Goal: Check status: Check status

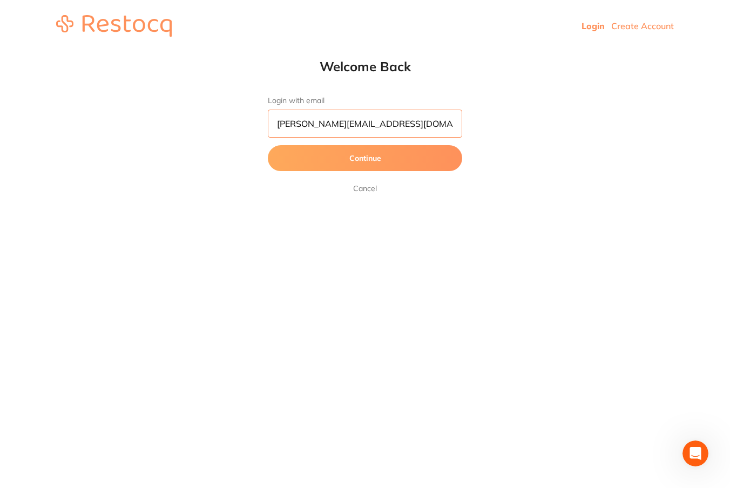
type input "[PERSON_NAME][EMAIL_ADDRESS][DOMAIN_NAME]"
click at [365, 159] on button "Continue" at bounding box center [365, 158] width 194 height 26
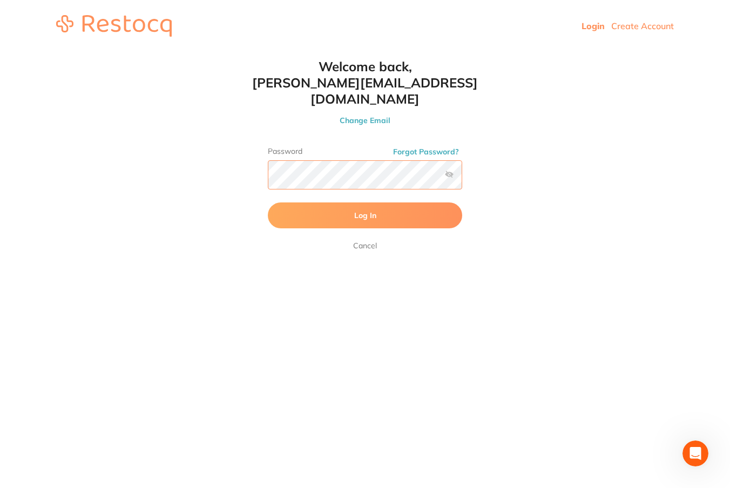
click at [365, 203] on button "Log In" at bounding box center [365, 216] width 194 height 26
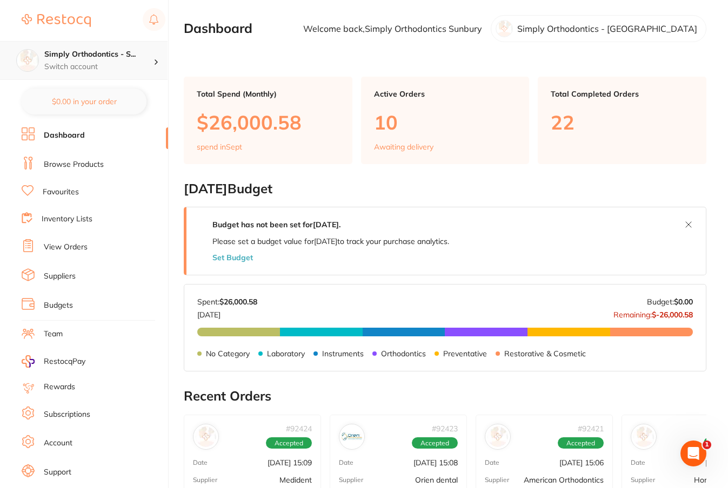
click at [106, 65] on p "Switch account" at bounding box center [98, 67] width 109 height 11
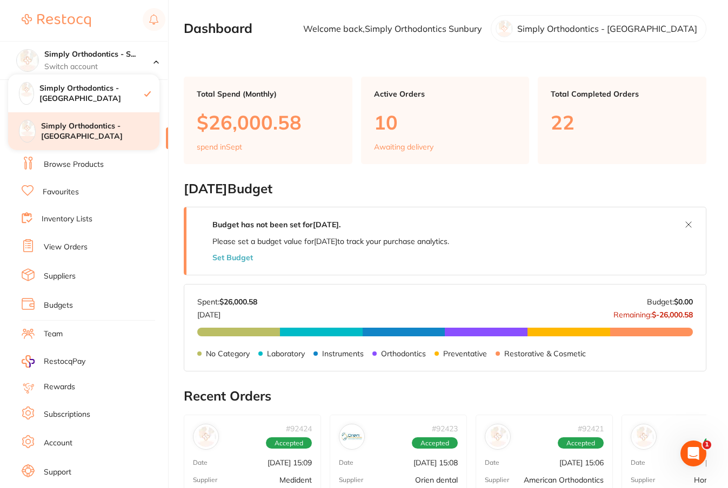
click at [105, 129] on h4 "Simply Orthodontics - [GEOGRAPHIC_DATA]" at bounding box center [100, 131] width 118 height 21
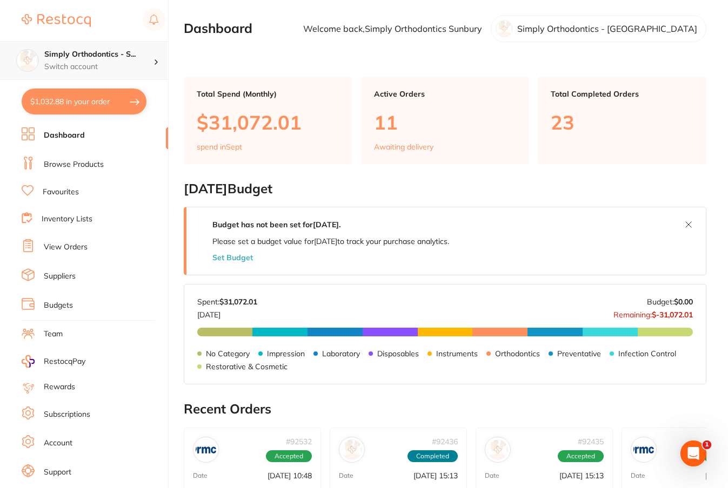
click at [142, 63] on p "Switch account" at bounding box center [98, 67] width 109 height 11
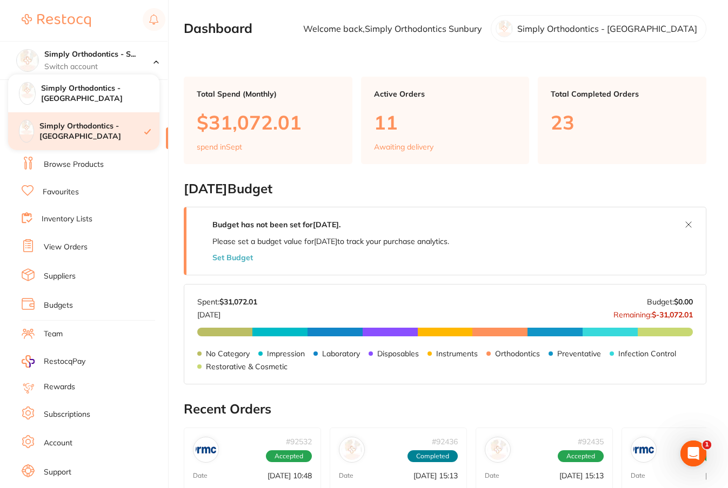
click at [128, 133] on h4 "Simply Orthodontics - [GEOGRAPHIC_DATA]" at bounding box center [91, 131] width 105 height 21
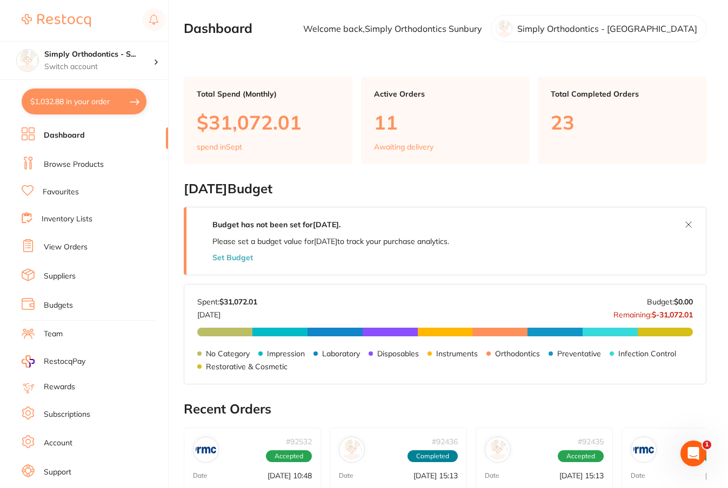
click at [79, 251] on link "View Orders" at bounding box center [66, 247] width 44 height 11
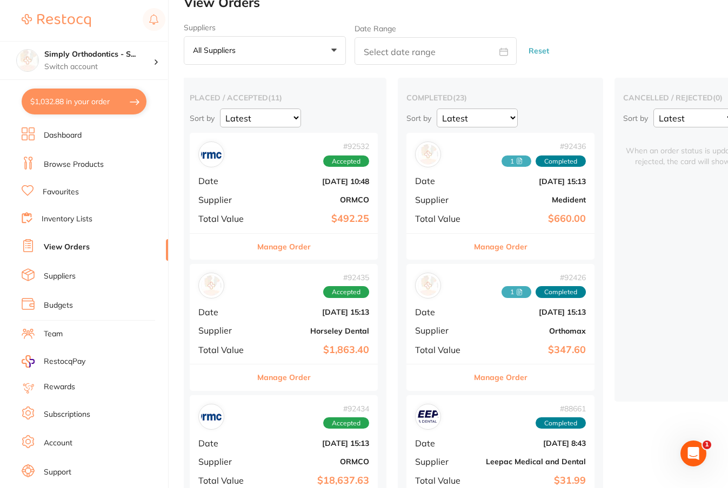
scroll to position [21, 0]
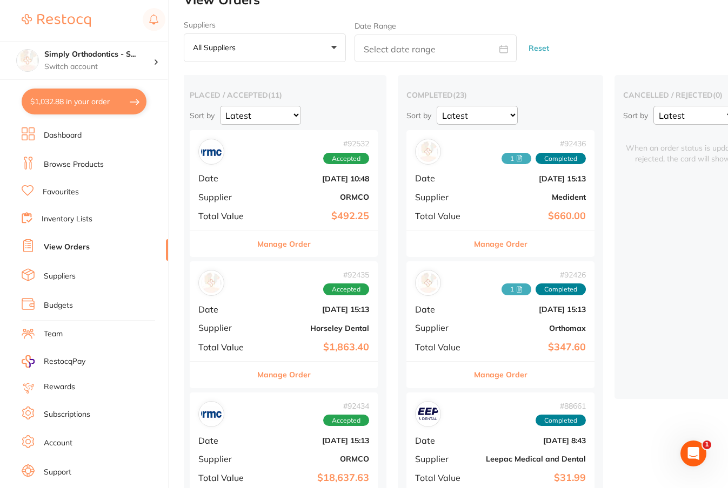
click at [291, 246] on button "Manage Order" at bounding box center [283, 244] width 53 height 26
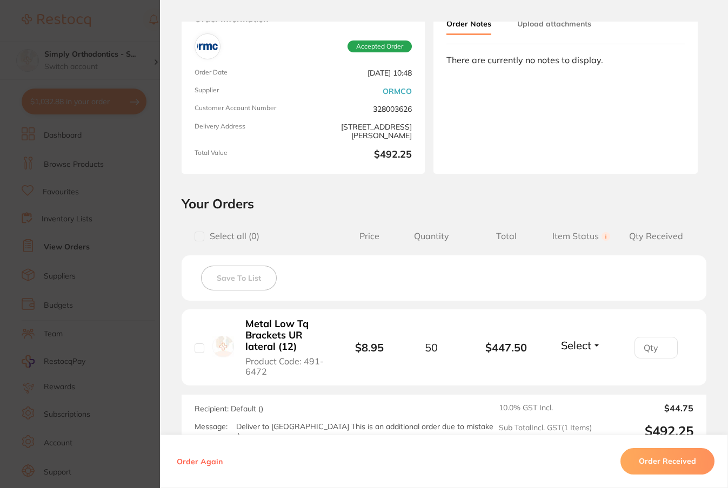
scroll to position [81, 0]
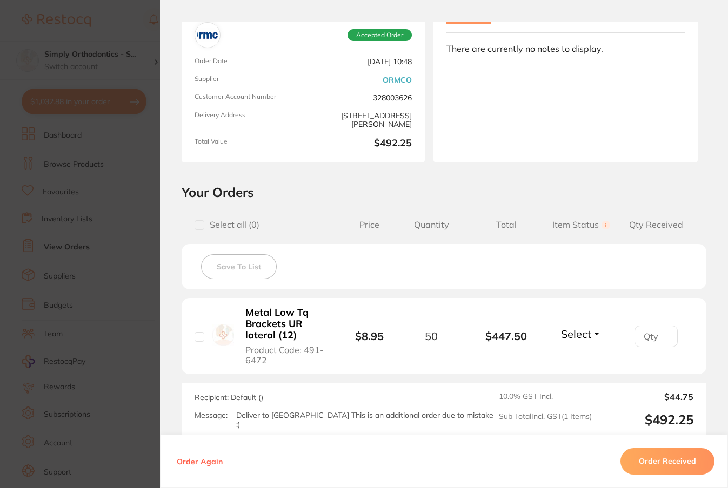
click at [125, 184] on section "Order ID: Restocq- 92532 Order Information Accepted Order Order Date [DATE] 10:…" at bounding box center [364, 244] width 728 height 488
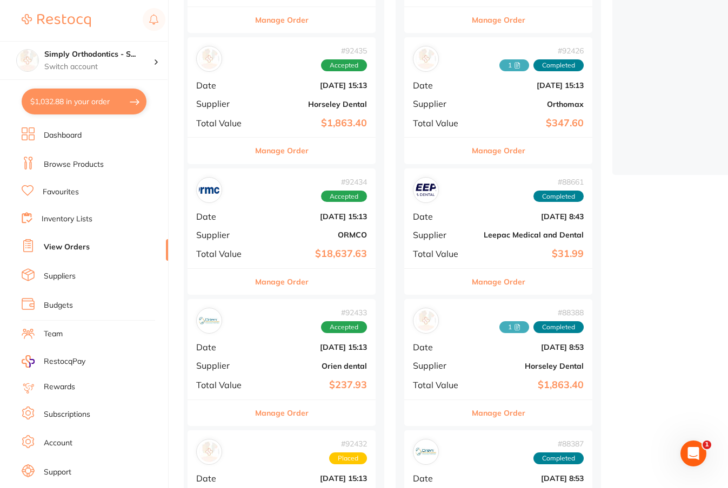
scroll to position [249, 0]
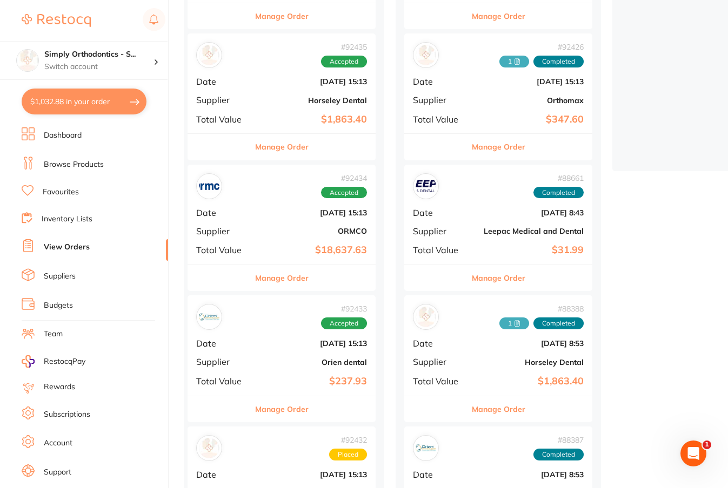
click at [291, 402] on button "Manage Order" at bounding box center [281, 410] width 53 height 26
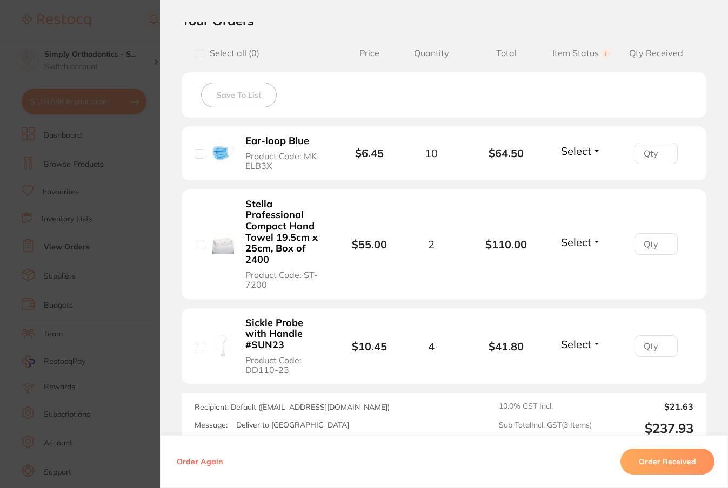
scroll to position [256, 0]
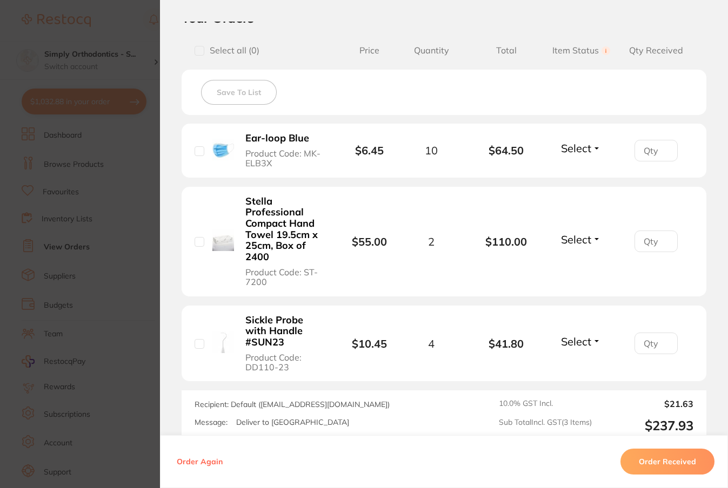
click at [199, 347] on input "checkbox" at bounding box center [199, 344] width 10 height 10
checkbox input "true"
click at [200, 242] on input "checkbox" at bounding box center [199, 242] width 10 height 10
checkbox input "true"
click at [196, 151] on input "checkbox" at bounding box center [199, 151] width 10 height 10
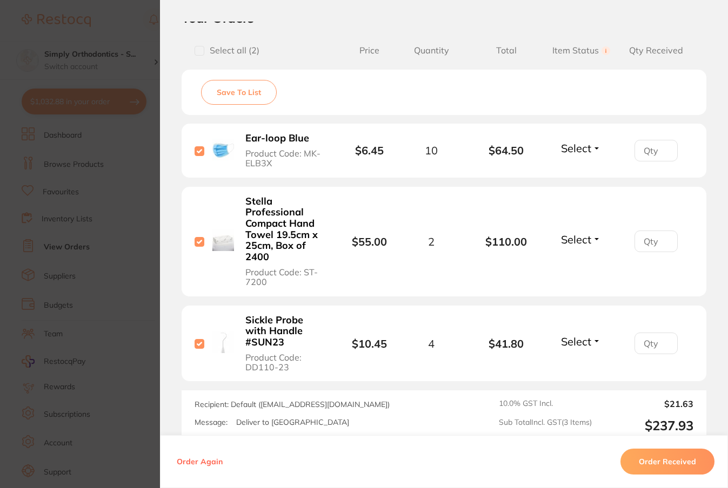
checkbox input "true"
drag, startPoint x: 585, startPoint y: 141, endPoint x: 589, endPoint y: 152, distance: 11.6
click at [585, 140] on li "Ear-loop Blue Product Code: MK-ELB3X $6.45 10 $64.50 Select Received Back Order" at bounding box center [444, 151] width 525 height 54
click at [589, 152] on button "Select" at bounding box center [581, 149] width 46 height 14
click at [590, 175] on span "Received" at bounding box center [581, 171] width 28 height 8
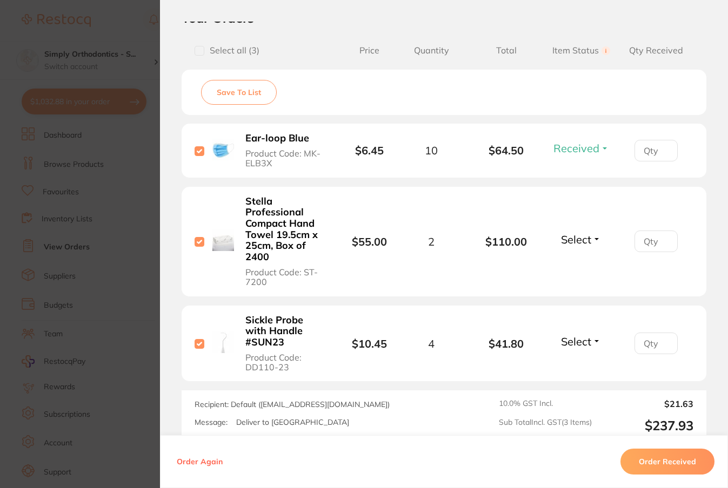
click at [576, 237] on span "Select" at bounding box center [576, 240] width 30 height 14
click at [569, 244] on span "Select" at bounding box center [576, 240] width 30 height 14
click at [568, 261] on span "Received" at bounding box center [581, 263] width 28 height 8
click at [577, 341] on span "Select" at bounding box center [576, 342] width 30 height 14
click at [569, 365] on span "Received" at bounding box center [581, 365] width 28 height 8
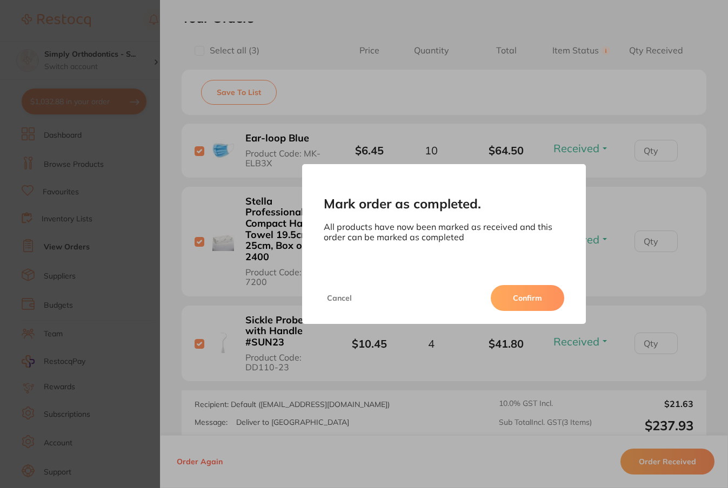
click at [344, 296] on button "Cancel" at bounding box center [339, 298] width 31 height 26
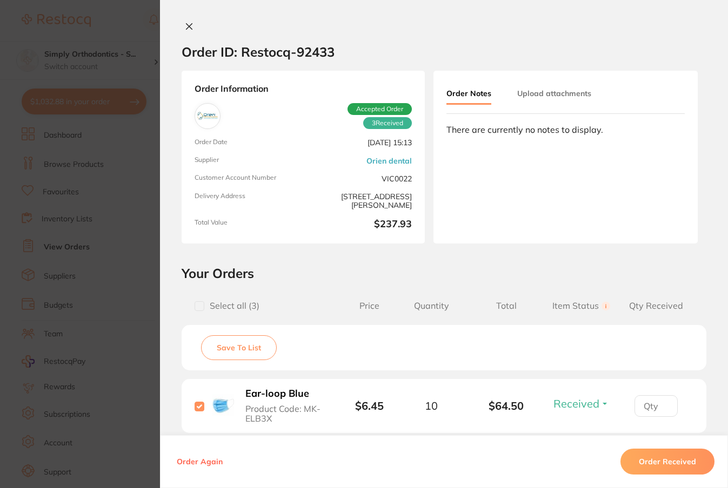
scroll to position [0, 0]
click at [540, 89] on button "Upload attachments" at bounding box center [554, 93] width 74 height 19
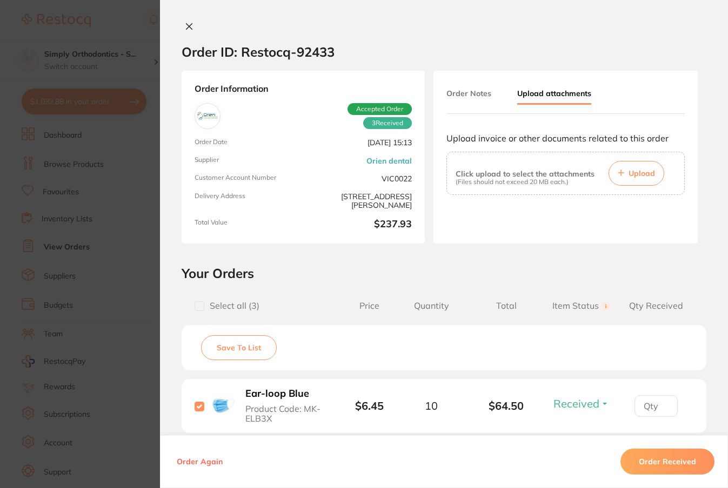
click at [622, 177] on button "Upload" at bounding box center [636, 173] width 56 height 25
click at [186, 28] on icon at bounding box center [189, 27] width 6 height 6
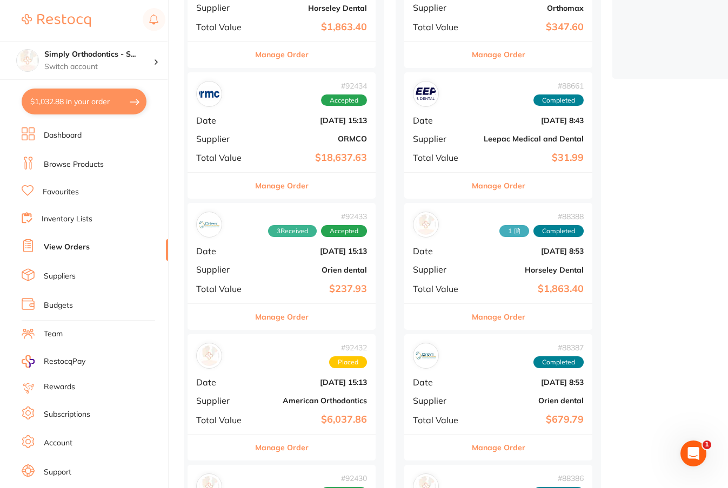
scroll to position [342, 0]
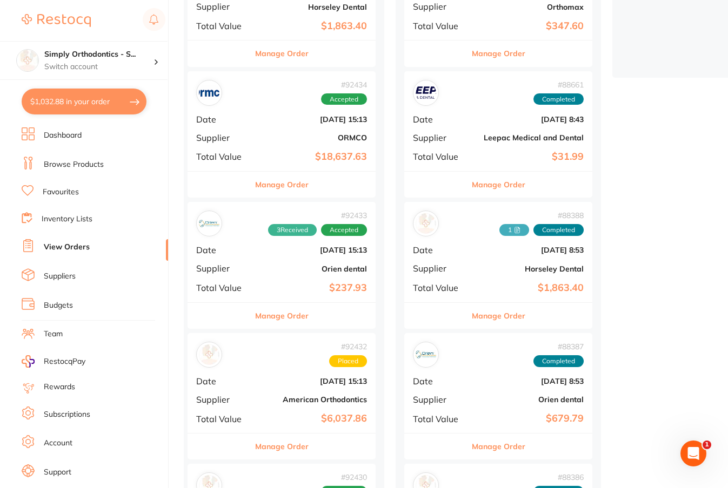
click at [251, 255] on div "# 92433 3 Received Accepted Date [DATE] 15:13 Supplier Orien dental Total Value…" at bounding box center [281, 252] width 188 height 100
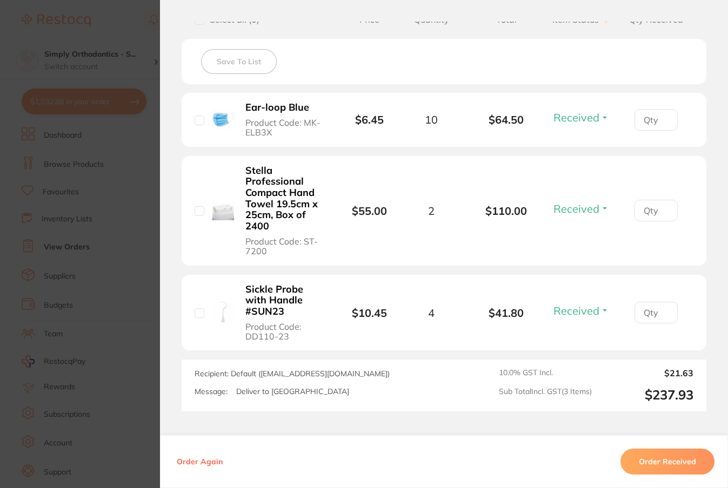
scroll to position [294, 0]
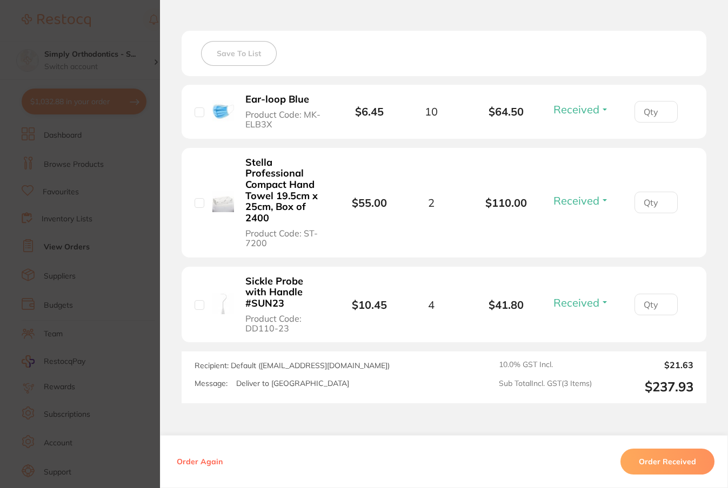
click at [653, 115] on input "number" at bounding box center [655, 112] width 43 height 22
type input "10"
click at [648, 206] on input "number" at bounding box center [655, 203] width 43 height 22
type input "2"
click at [649, 310] on input "number" at bounding box center [655, 305] width 43 height 22
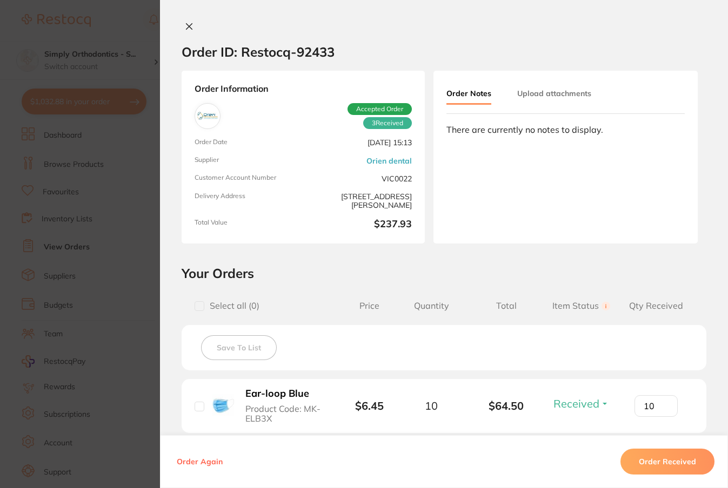
scroll to position [0, 0]
type input "4"
click at [538, 87] on button "Upload attachments" at bounding box center [554, 93] width 74 height 19
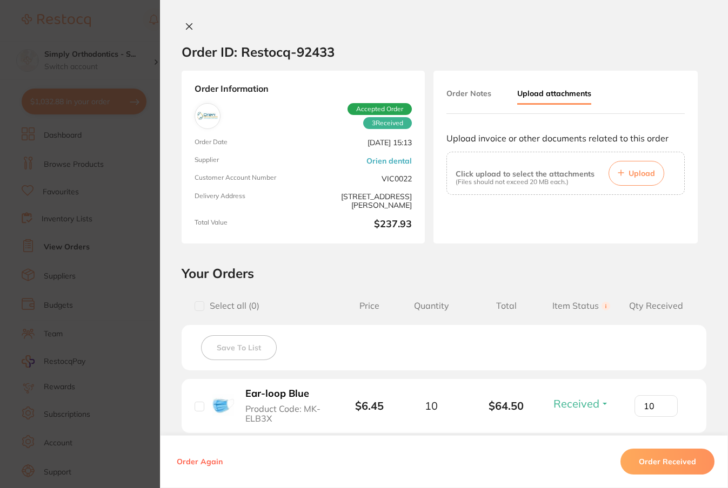
click at [636, 176] on span "Upload" at bounding box center [641, 174] width 26 height 10
